Goal: Task Accomplishment & Management: Use online tool/utility

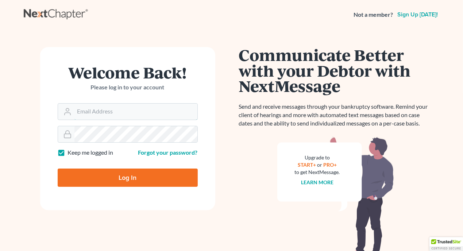
type input "[EMAIL_ADDRESS][DOMAIN_NAME]"
click at [126, 176] on input "Log In" at bounding box center [128, 178] width 140 height 18
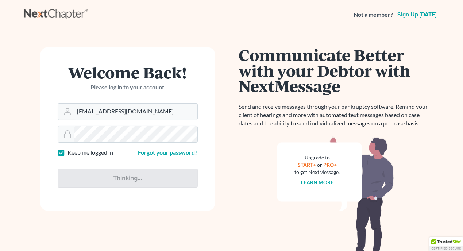
type input "Thinking..."
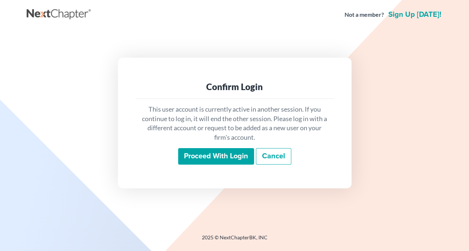
click at [216, 158] on input "Proceed with login" at bounding box center [216, 156] width 76 height 17
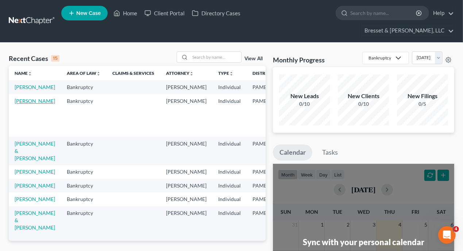
click at [31, 101] on link "Cianciotta, Michael" at bounding box center [35, 101] width 41 height 6
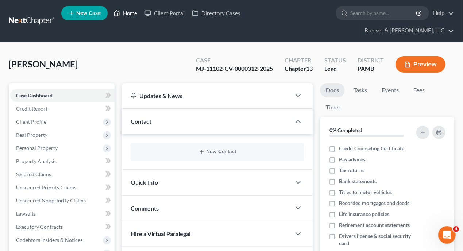
click at [125, 16] on link "Home" at bounding box center [125, 13] width 31 height 13
